Goal: Task Accomplishment & Management: Manage account settings

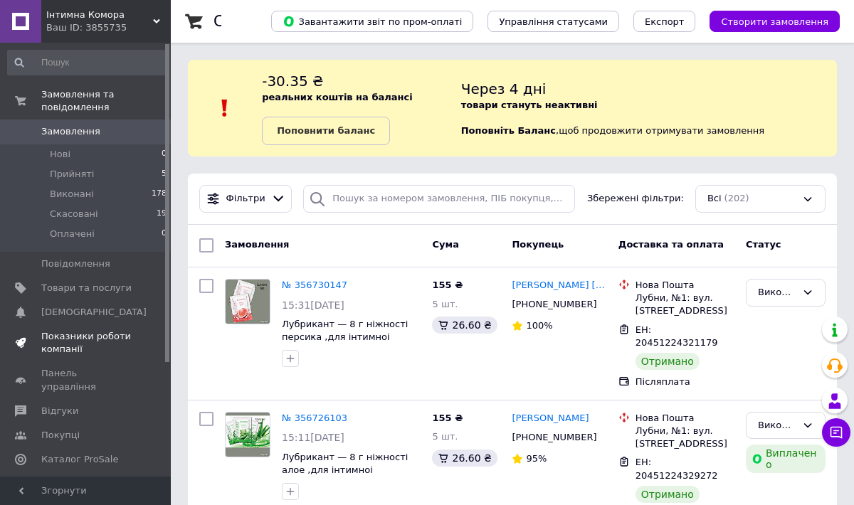
click at [75, 338] on span "Показники роботи компанії" at bounding box center [86, 343] width 90 height 26
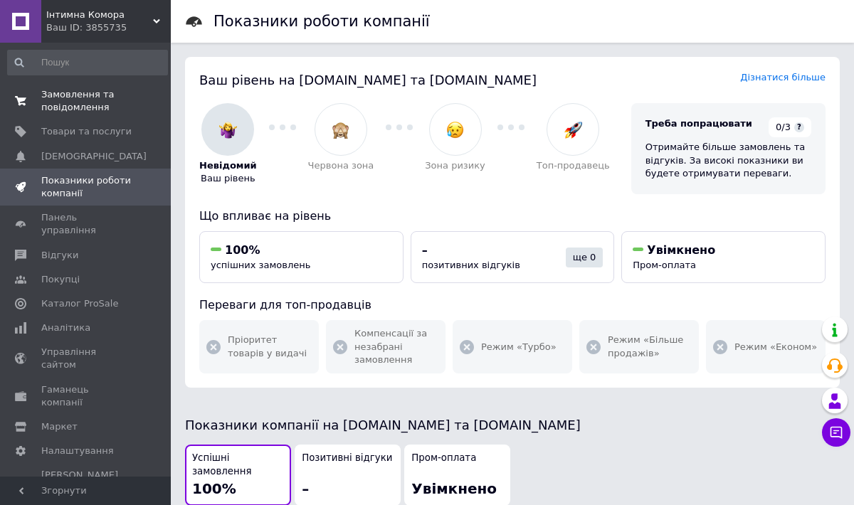
click at [73, 101] on span "Замовлення та повідомлення" at bounding box center [86, 101] width 90 height 26
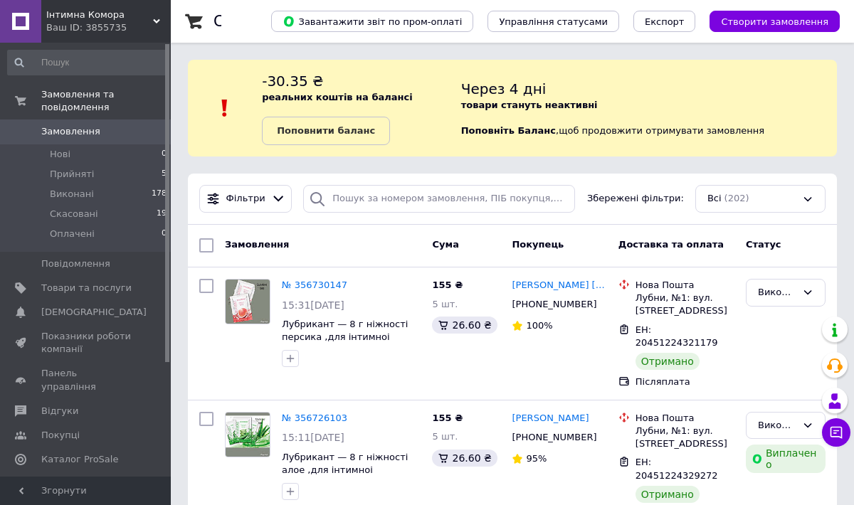
click at [70, 477] on span "Аналітика" at bounding box center [65, 483] width 49 height 13
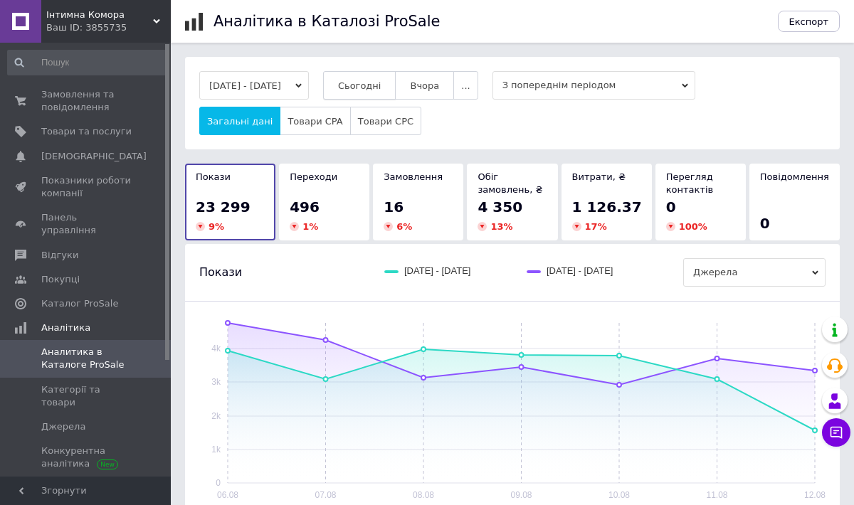
click at [381, 87] on span "Сьогодні" at bounding box center [359, 85] width 43 height 11
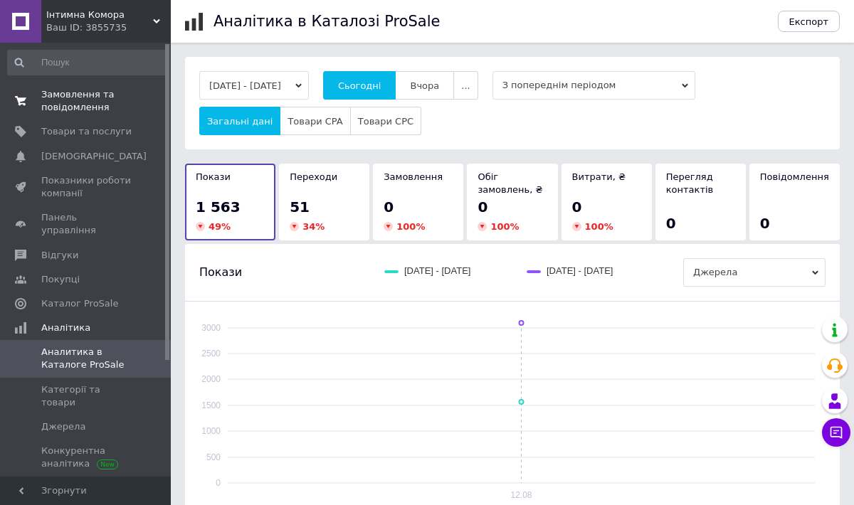
click at [77, 111] on span "Замовлення та повідомлення" at bounding box center [86, 101] width 90 height 26
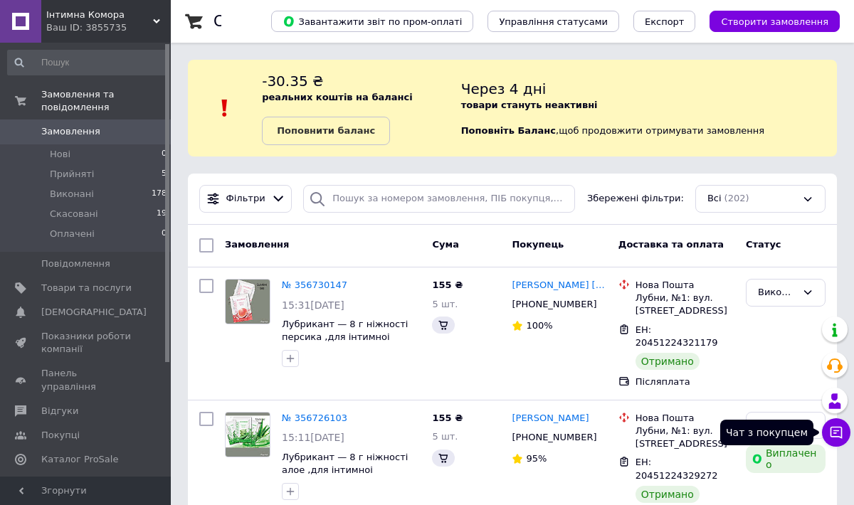
click at [835, 431] on icon at bounding box center [836, 432] width 14 height 14
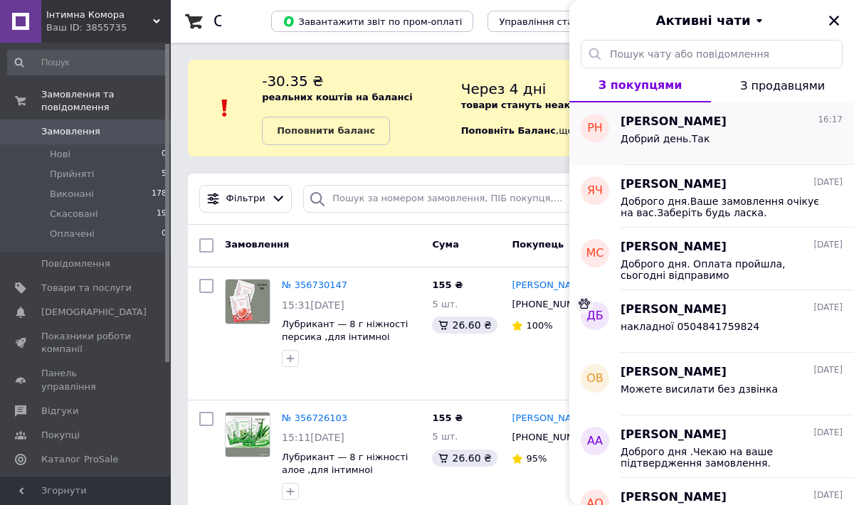
click at [658, 135] on span "Добрий день.Так" at bounding box center [664, 138] width 89 height 11
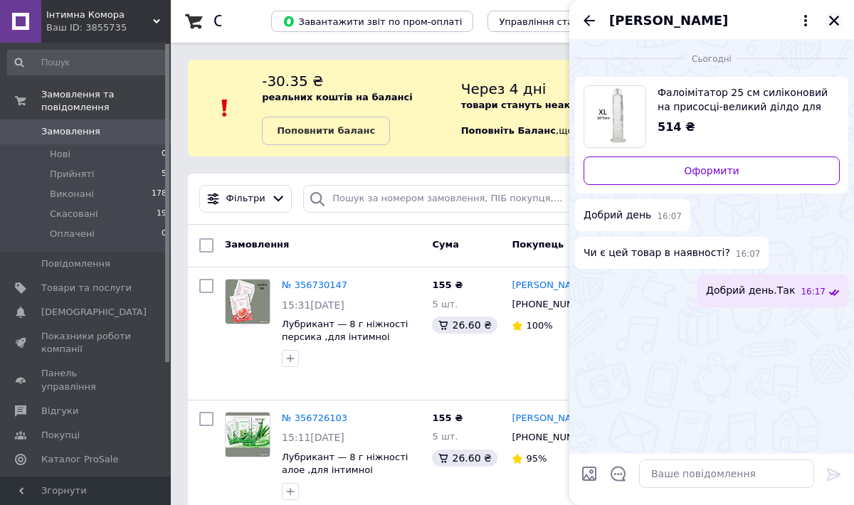
click at [834, 23] on icon "Закрити" at bounding box center [833, 20] width 13 height 13
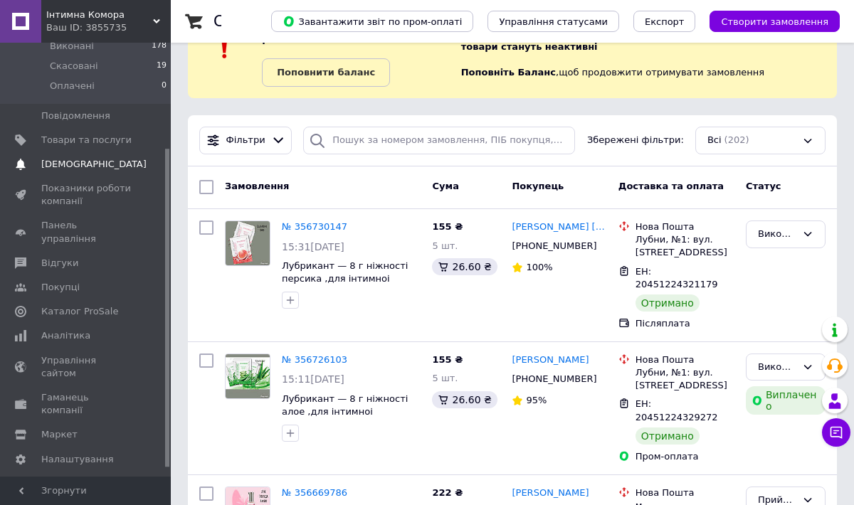
scroll to position [149, 0]
click at [73, 304] on span "Каталог ProSale" at bounding box center [79, 310] width 77 height 13
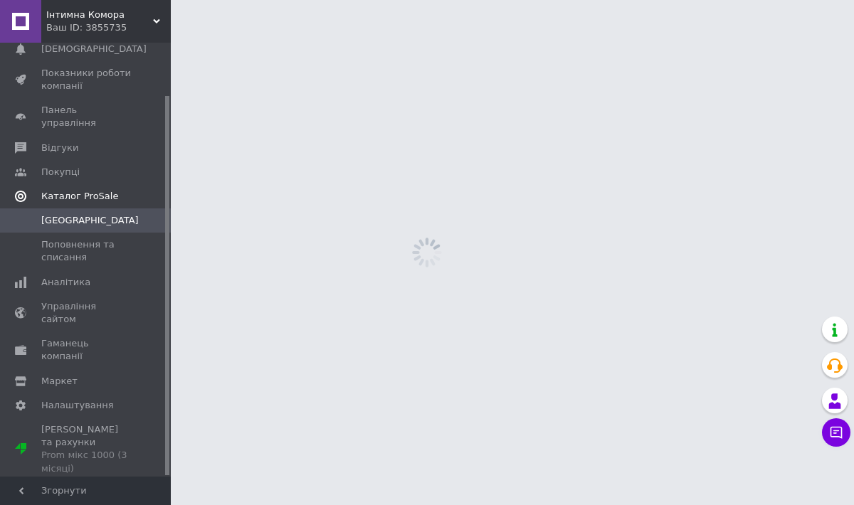
scroll to position [60, 0]
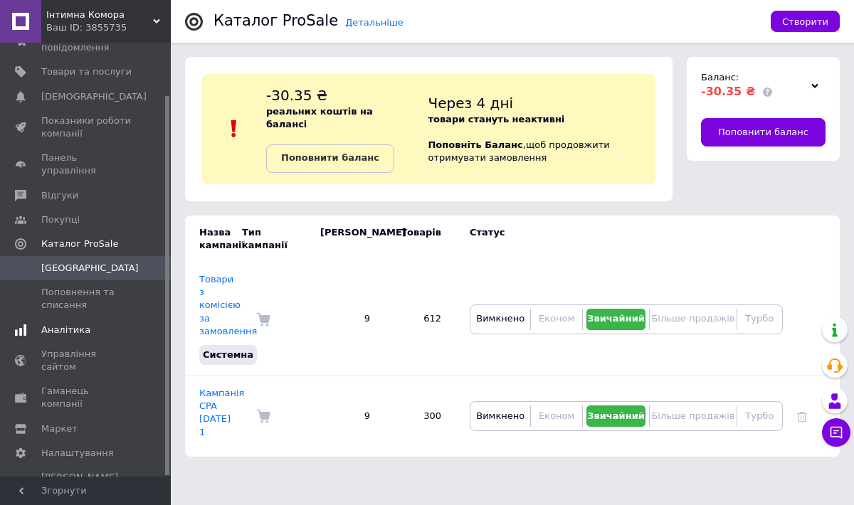
click at [73, 324] on span "Аналітика" at bounding box center [65, 330] width 49 height 13
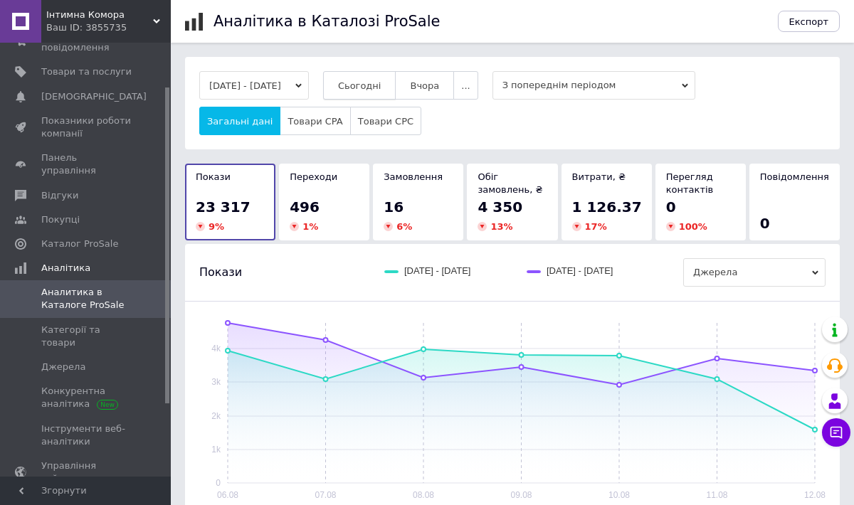
click at [381, 83] on span "Сьогодні" at bounding box center [359, 85] width 43 height 11
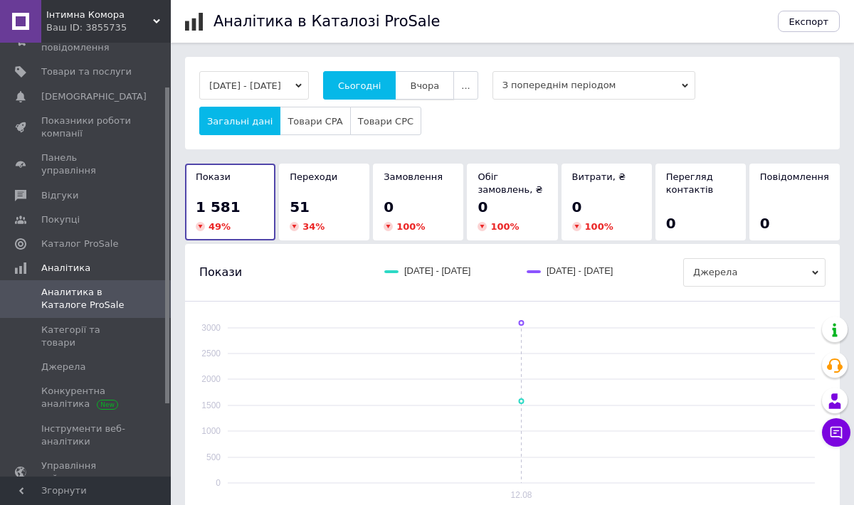
click at [439, 84] on span "Вчора" at bounding box center [424, 85] width 29 height 11
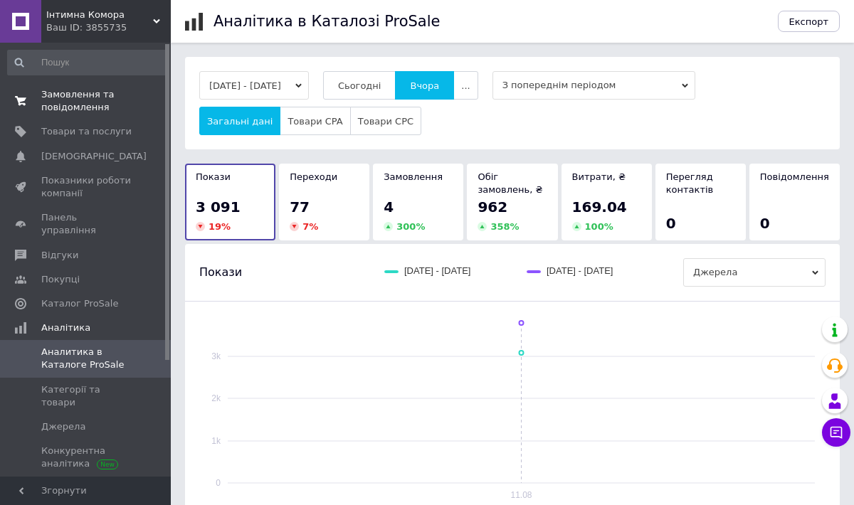
click at [81, 100] on span "Замовлення та повідомлення" at bounding box center [86, 101] width 90 height 26
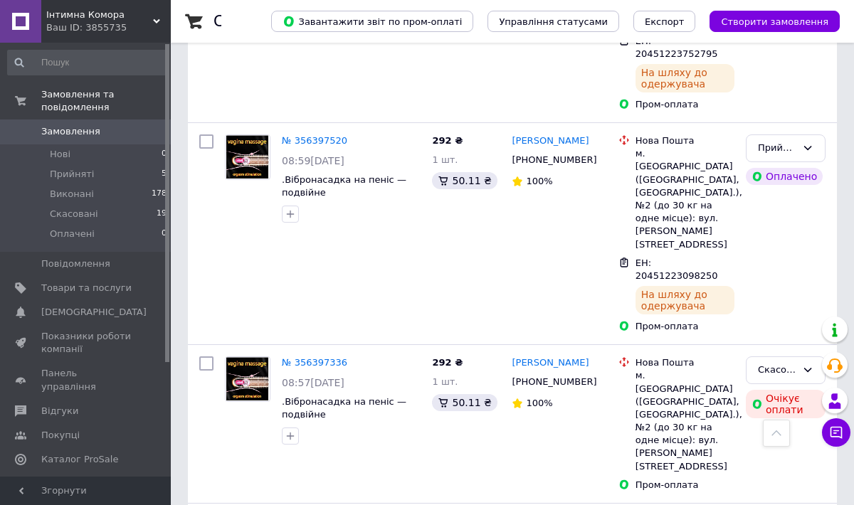
scroll to position [1080, 0]
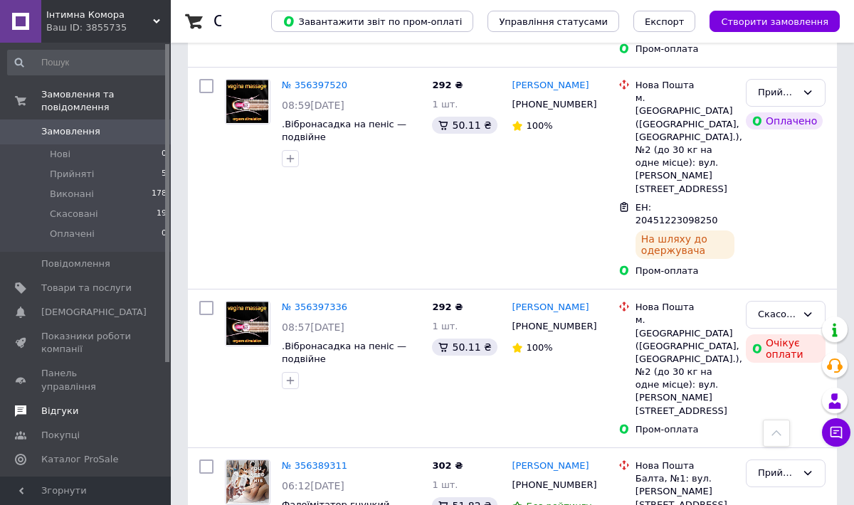
click at [61, 405] on span "Відгуки" at bounding box center [59, 411] width 37 height 13
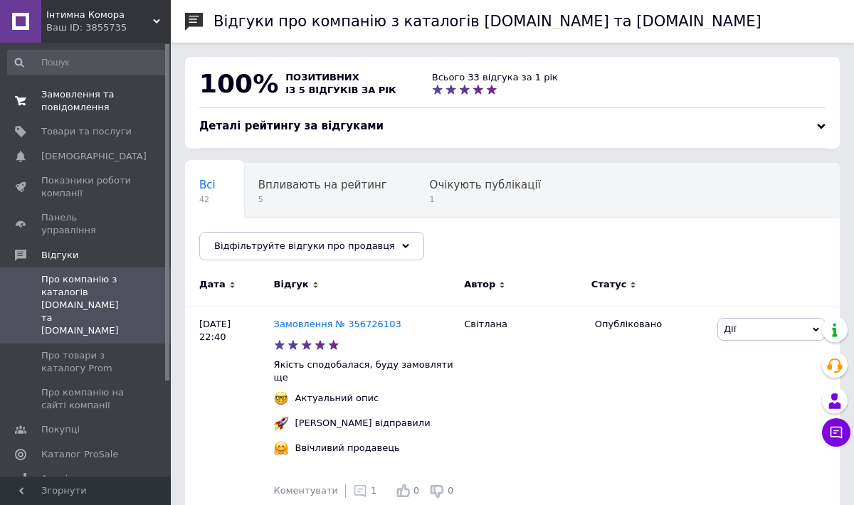
click at [77, 95] on span "Замовлення та повідомлення" at bounding box center [86, 101] width 90 height 26
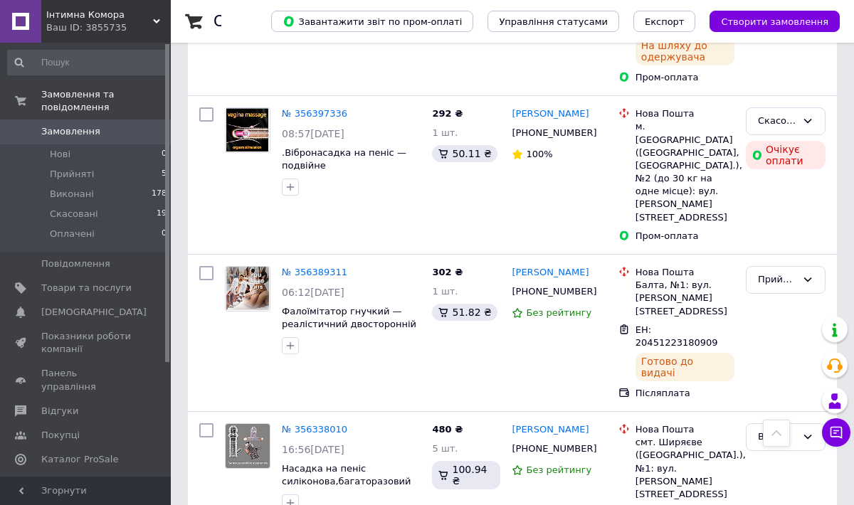
scroll to position [1276, 0]
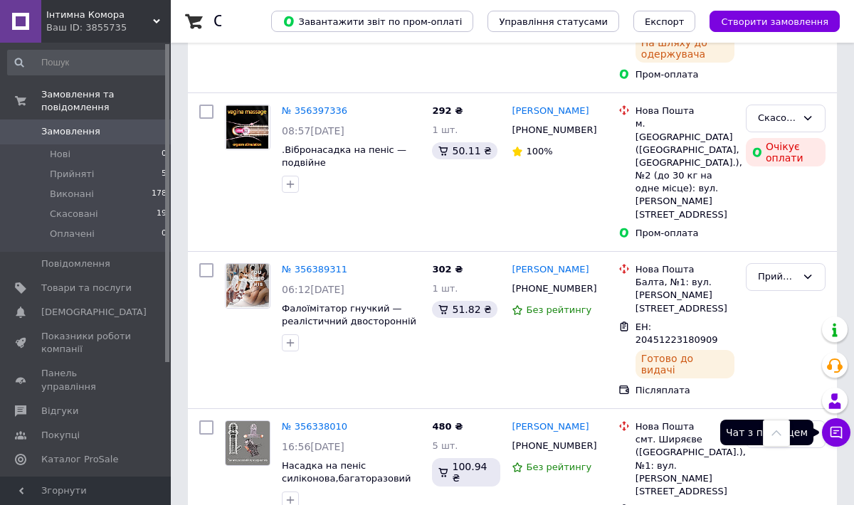
click at [833, 428] on icon at bounding box center [836, 432] width 14 height 14
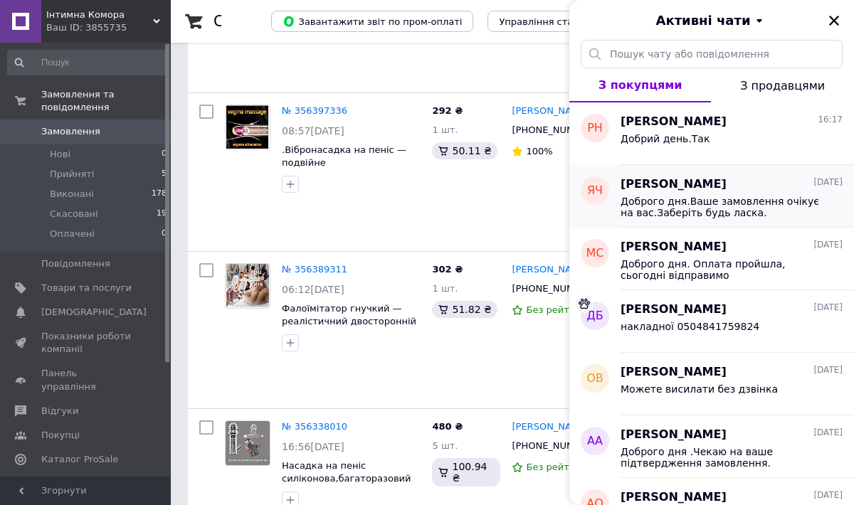
click at [696, 180] on span "[PERSON_NAME]" at bounding box center [673, 184] width 106 height 16
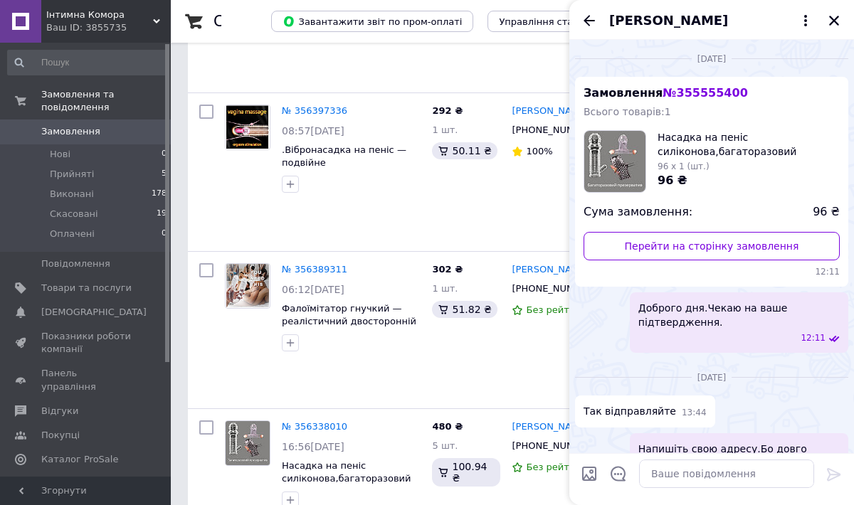
scroll to position [301, 0]
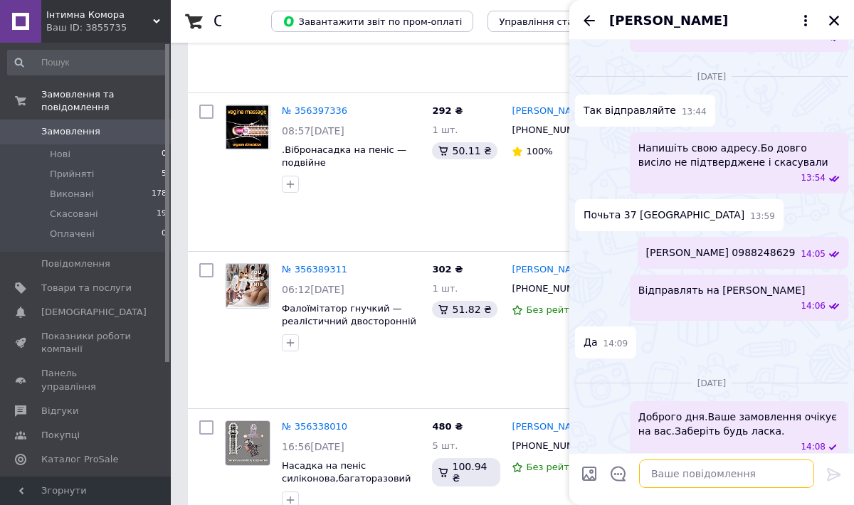
click at [652, 473] on textarea at bounding box center [726, 474] width 175 height 28
click at [834, 18] on icon "Закрити" at bounding box center [833, 20] width 13 height 13
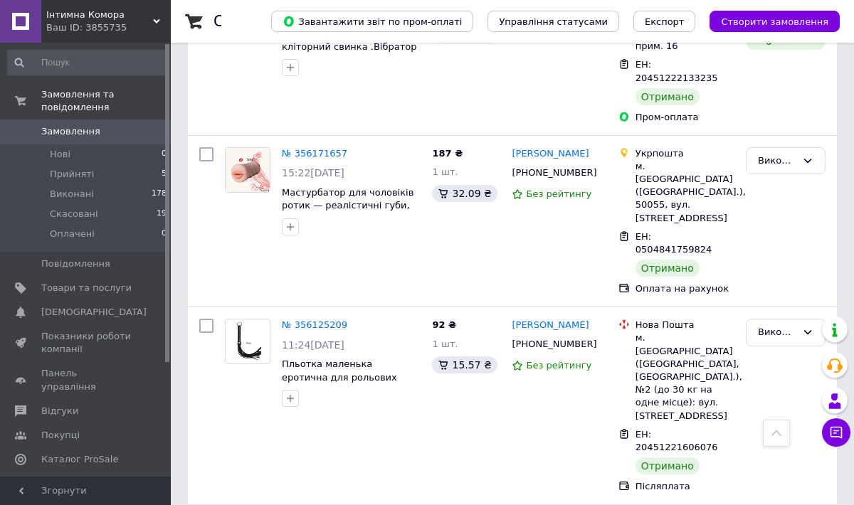
scroll to position [2287, 0]
